Goal: Ask a question: Seek information or help from site administrators or community

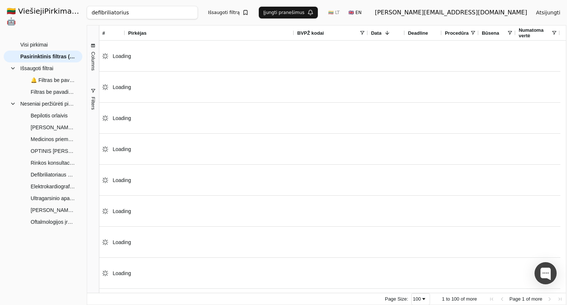
click at [130, 12] on input "defibriliatorius" at bounding box center [142, 12] width 111 height 13
paste input "2277003"
type input "2277003"
click at [263, 8] on button "Ieškoti" at bounding box center [261, 12] width 29 height 13
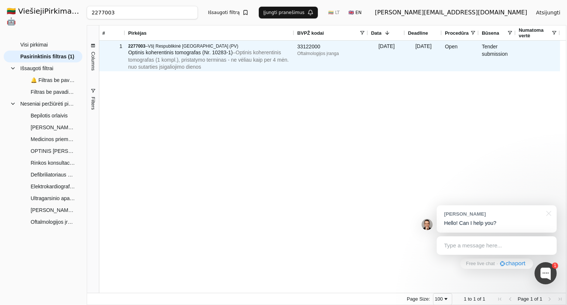
click at [219, 56] on span "– Optinis koherentinis tomografas (1 kompl.), pristatymo terminas - ne vėliau k…" at bounding box center [208, 59] width 161 height 20
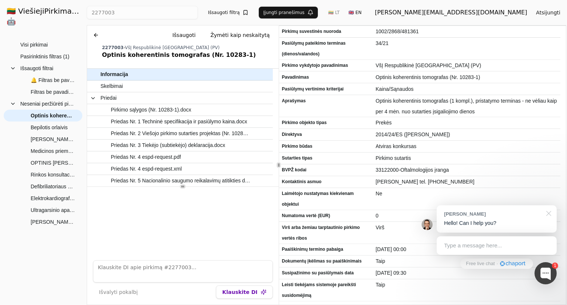
click at [550, 216] on div at bounding box center [548, 212] width 18 height 15
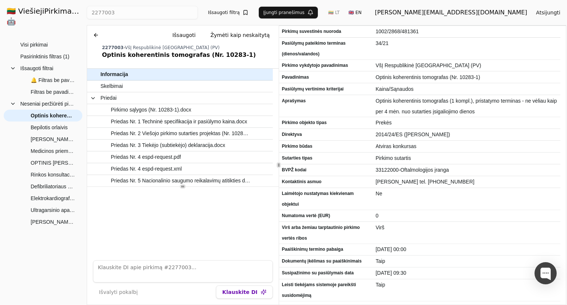
click at [194, 219] on div at bounding box center [182, 221] width 191 height 68
click at [197, 183] on span "Priedas Nr. 5 Nacionalinio saugumo reikalavimų atitikties deklaracija.docx" at bounding box center [181, 180] width 140 height 11
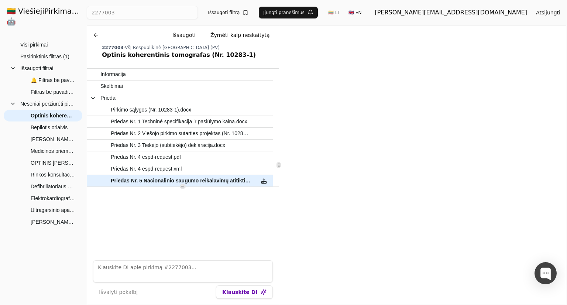
click at [152, 264] on textarea at bounding box center [183, 271] width 180 height 22
type textarea "Nacionalinio saugumo reikalavimai, ką reikia žinoti?"
click at [235, 292] on button "Klauskite DI" at bounding box center [244, 292] width 57 height 13
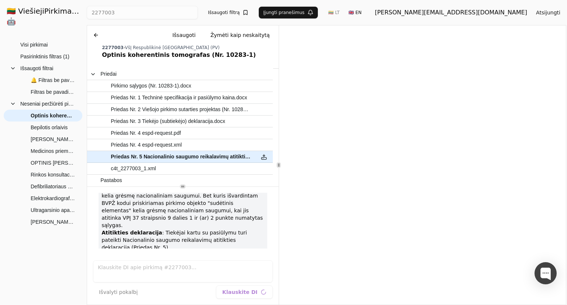
scroll to position [111, 0]
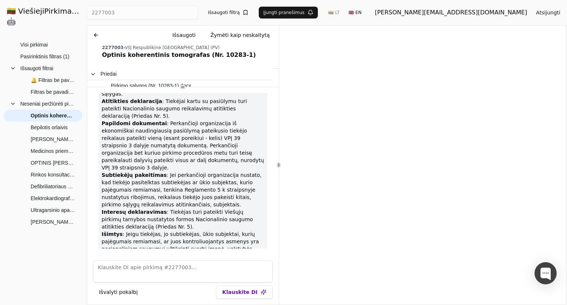
click at [199, 85] on div "Tender Informacija Skelbimai Pirkimo sąlygos (Nr. 10283-1).docx Priedas Nr. 1 T…" at bounding box center [182, 186] width 191 height 236
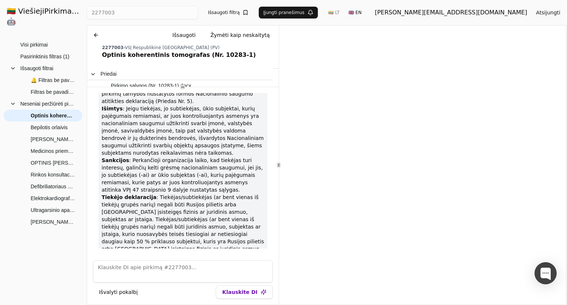
scroll to position [243, 0]
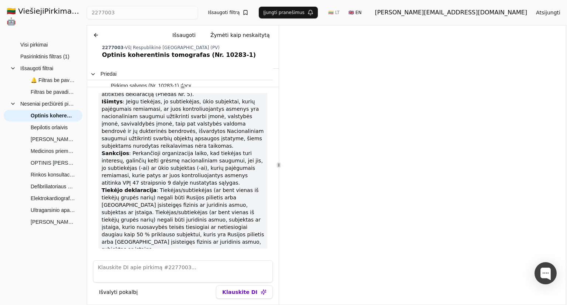
click at [155, 269] on textarea at bounding box center [183, 271] width 180 height 22
type textarea "o"
type textarea "bet man reikia pateikti ir tiekėjo ir gamintojo dokumentus?"
click at [256, 291] on button "Klauskite DI" at bounding box center [244, 292] width 57 height 13
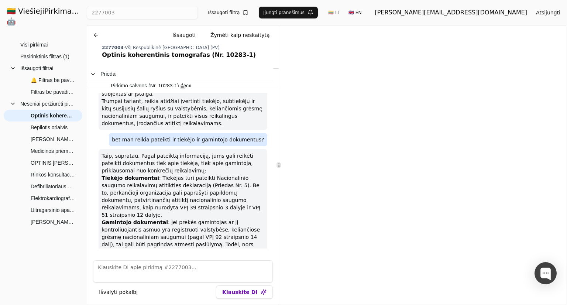
scroll to position [387, 0]
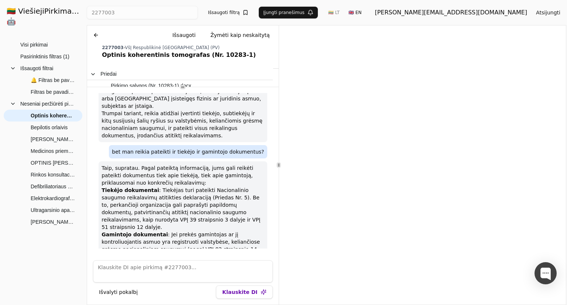
click at [161, 256] on div "Išvalyti pokalbį Klauskite DI" at bounding box center [182, 279] width 191 height 50
click at [163, 265] on textarea at bounding box center [183, 271] width 180 height 22
type textarea "Perkančioji organizacija paprašė gamintojo dokumentus, kokius man pateikti?"
click at [247, 287] on button "Klauskite DI" at bounding box center [244, 292] width 57 height 13
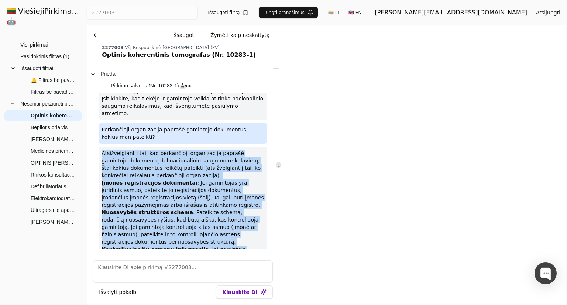
scroll to position [685, 0]
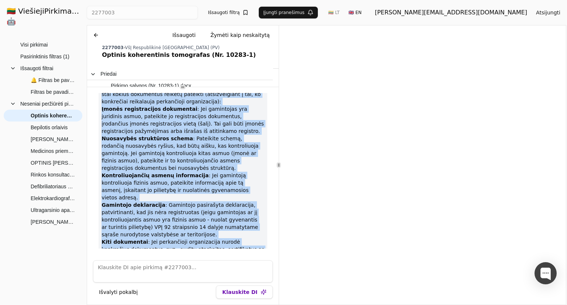
drag, startPoint x: 102, startPoint y: 169, endPoint x: 232, endPoint y: 243, distance: 149.0
click at [232, 243] on div "Atsižvelgiant į tai, kad perkančioji organizacija paprašė gamintojo dokumentų d…" at bounding box center [183, 201] width 168 height 257
copy div "Loremipsumdol s ame, con adipiscinge seddoeiusmod tempori utlaboree doloremag a…"
click at [119, 247] on div "Atsižvelgiant į tai, kad perkančioji organizacija paprašė gamintojo dokumentų d…" at bounding box center [183, 201] width 168 height 257
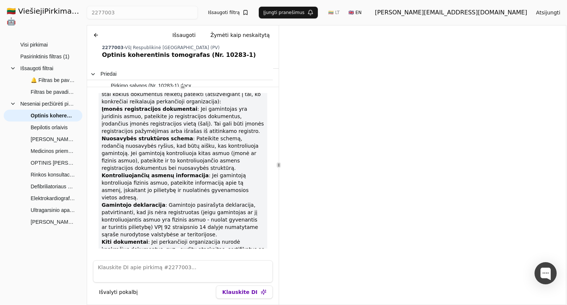
click at [119, 267] on textarea at bounding box center [183, 271] width 180 height 22
type textarea "o kaip dėl mūsų, kaip tiekėjo dokumentų?"
click at [249, 287] on button "Klauskite DI" at bounding box center [244, 292] width 57 height 13
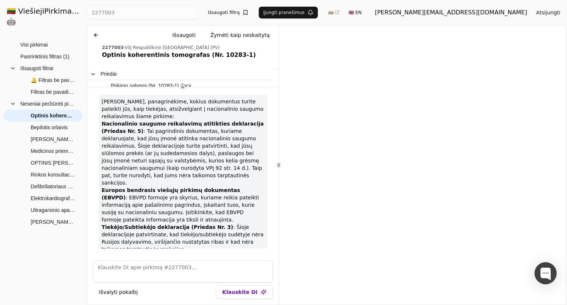
scroll to position [1013, 0]
